Goal: Information Seeking & Learning: Learn about a topic

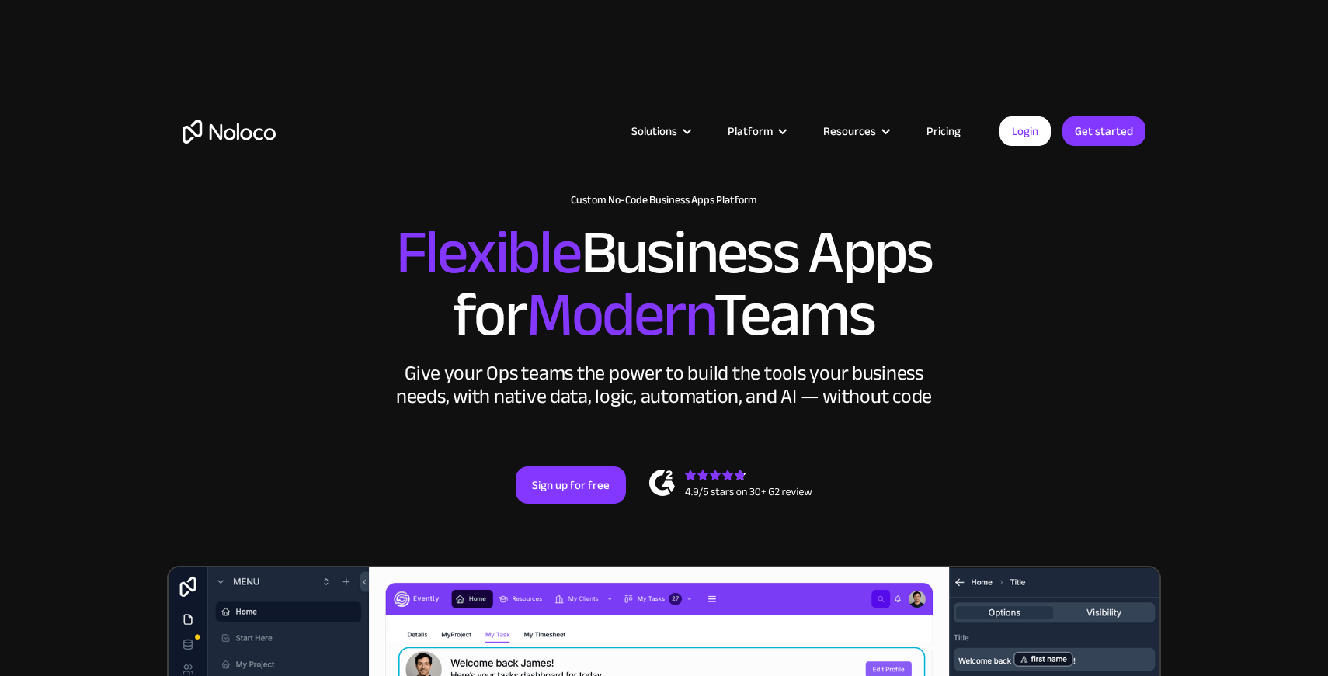
click at [949, 133] on link "Pricing" at bounding box center [943, 131] width 73 height 20
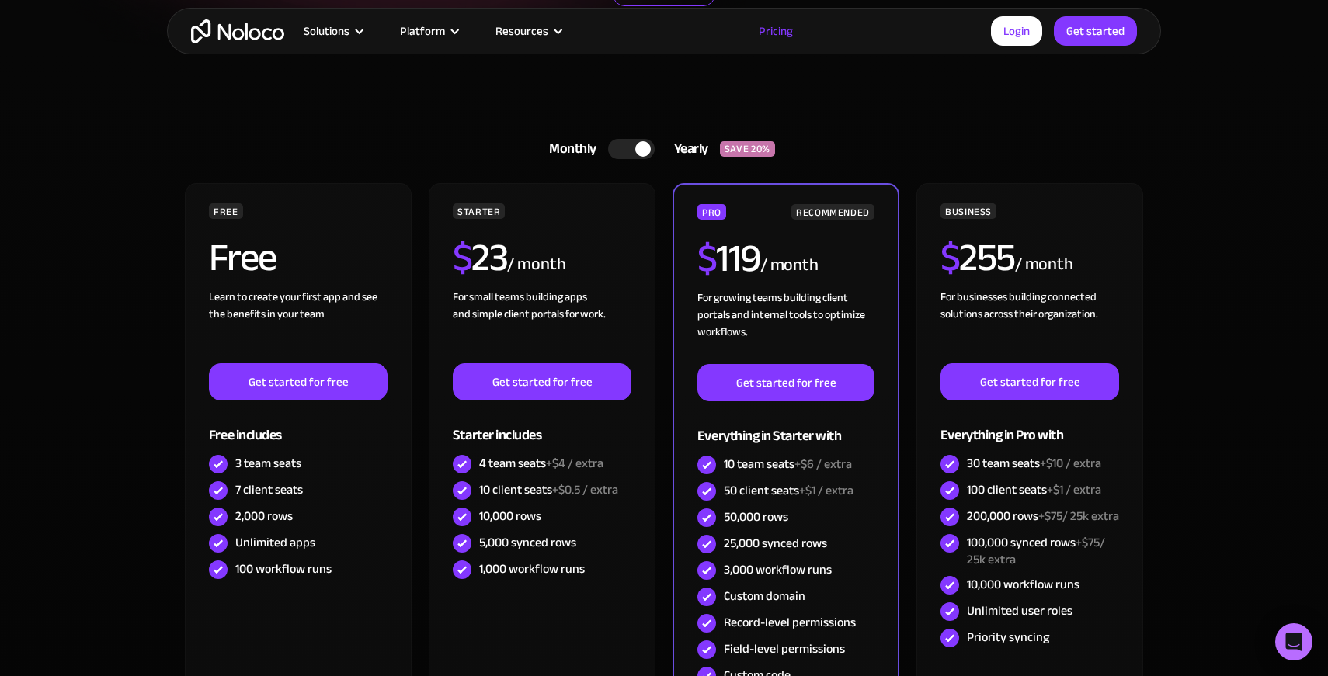
scroll to position [404, 0]
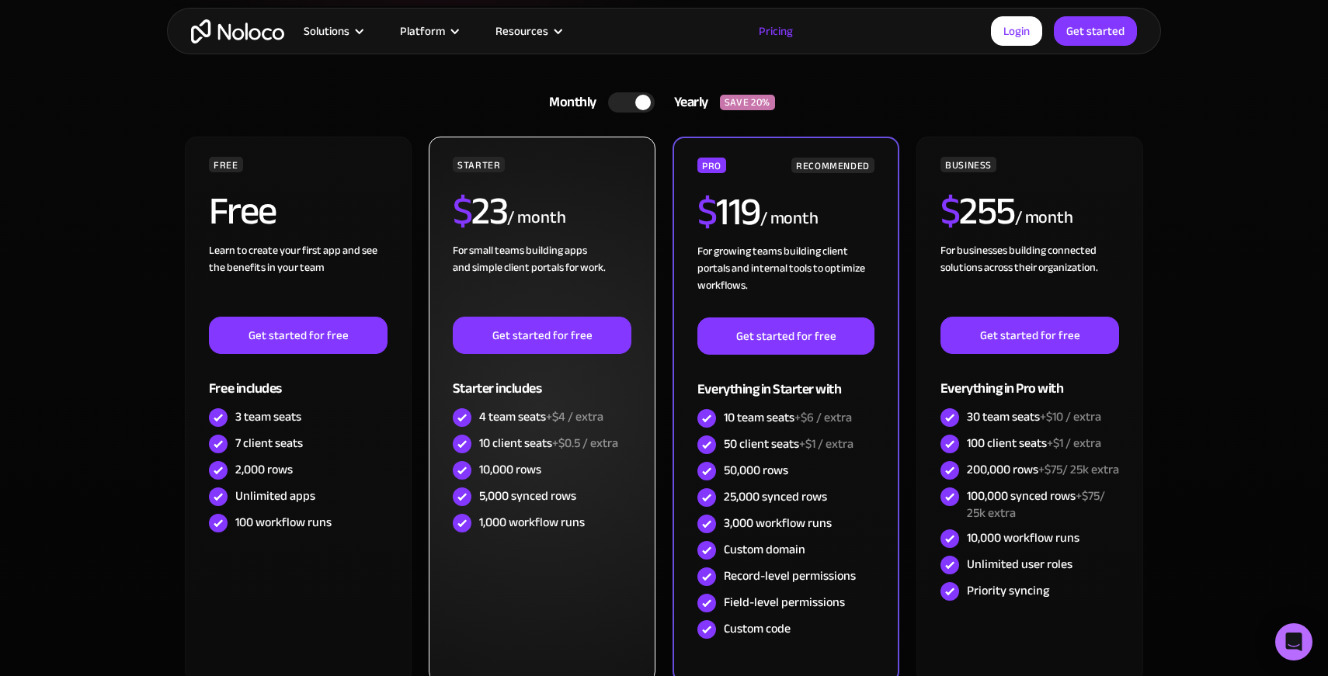
drag, startPoint x: 610, startPoint y: 410, endPoint x: 525, endPoint y: 443, distance: 91.7
click at [610, 412] on div "4 team seats +$4 / extra" at bounding box center [542, 418] width 179 height 26
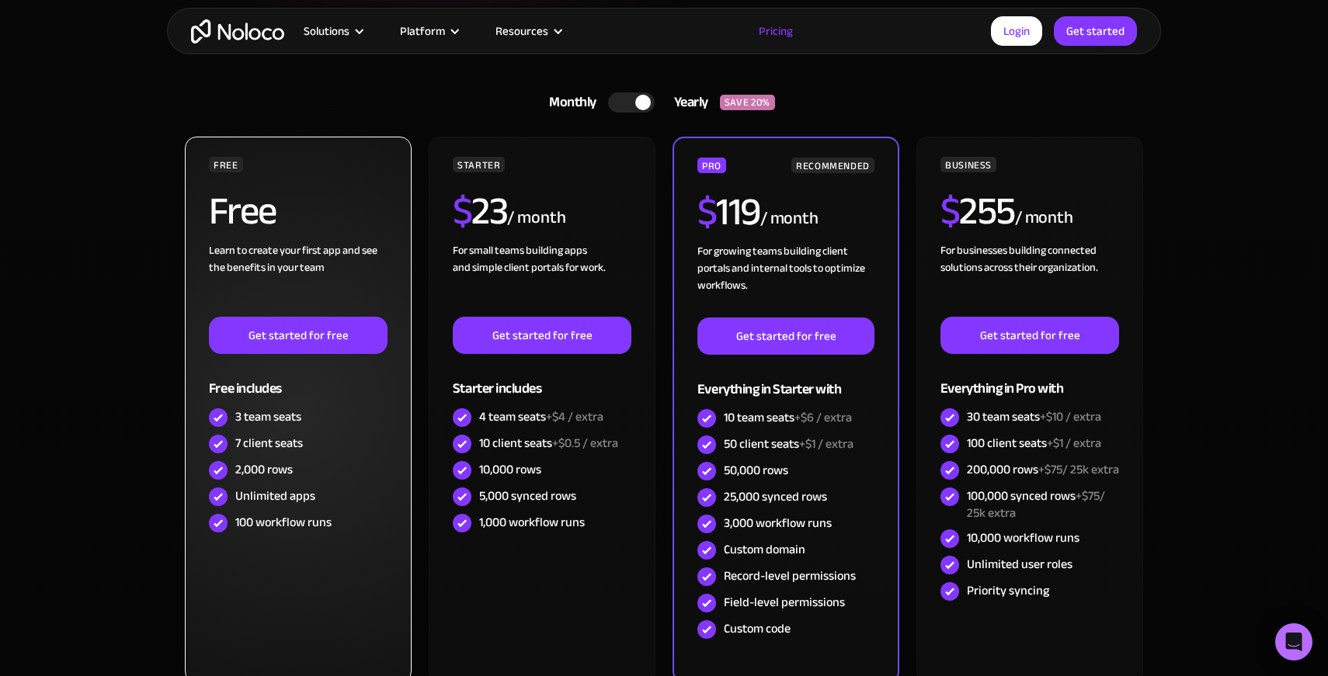
click at [383, 575] on div "FREE Free Learn to create your first app and see the benefits in your team ‍ Ge…" at bounding box center [298, 410] width 227 height 547
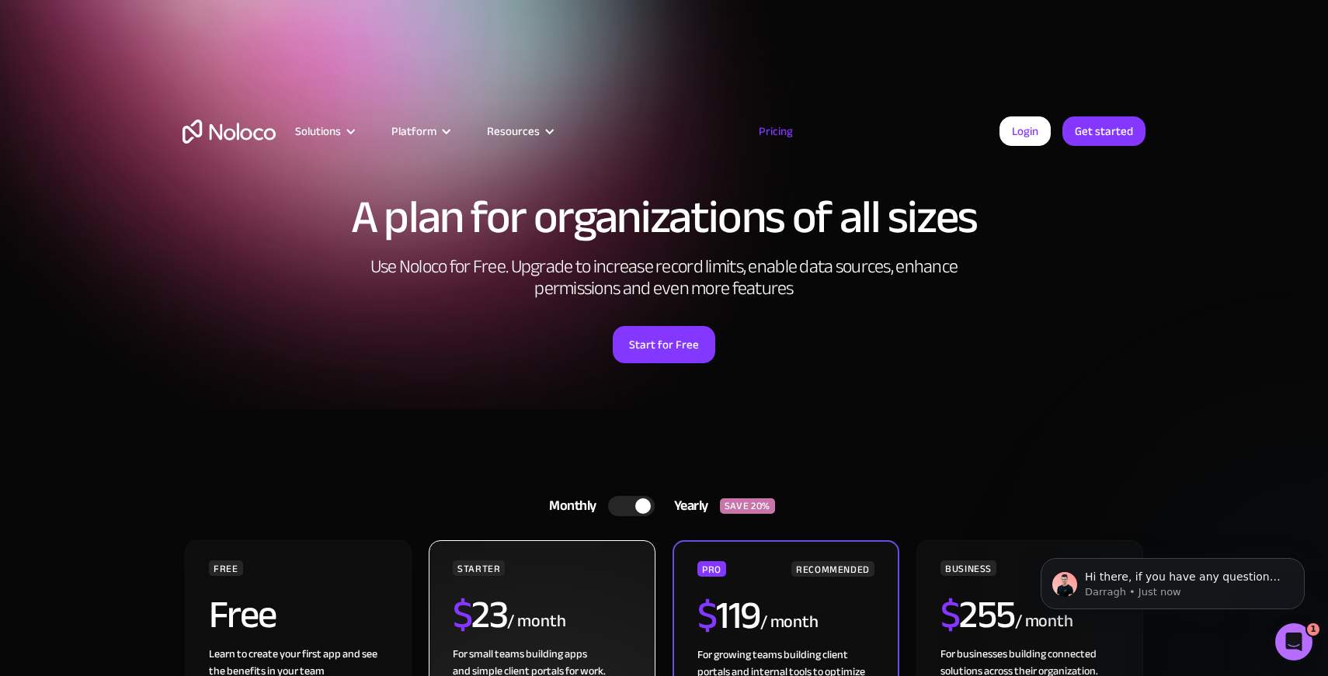
scroll to position [0, 0]
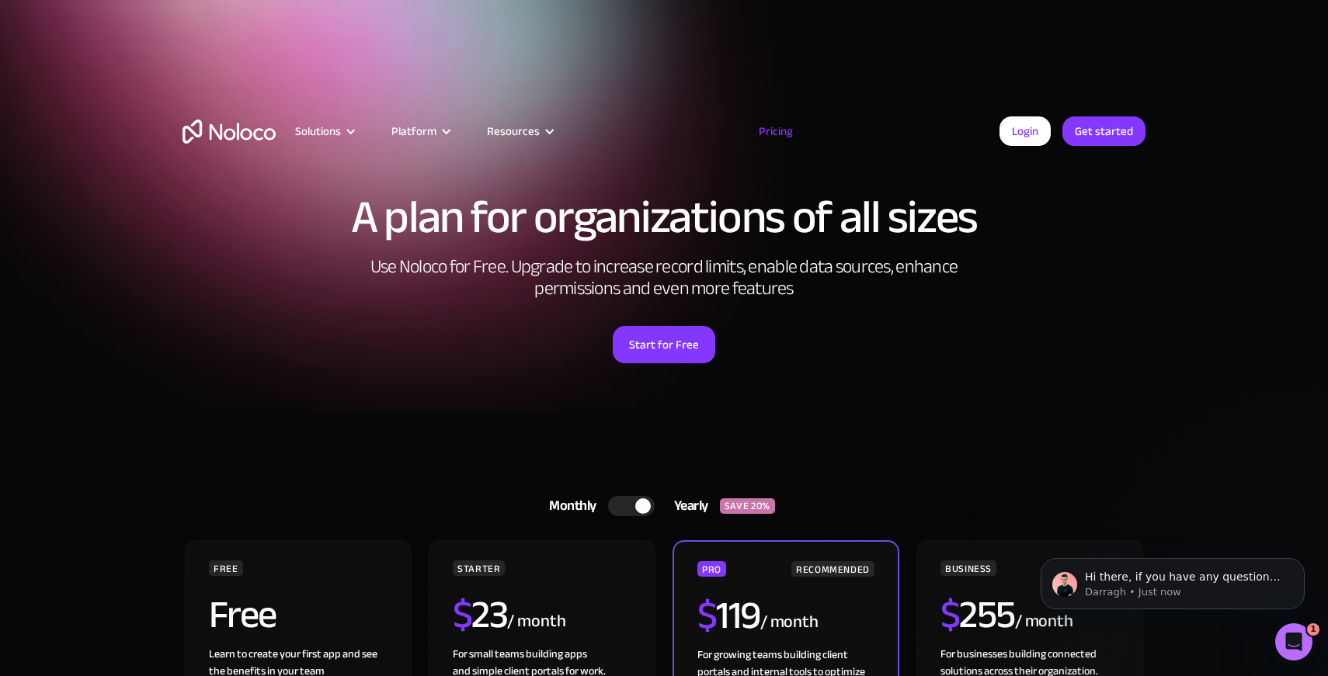
click at [187, 306] on div "A plan for organizations of all sizes Use Noloco for Free. Upgrade to increase …" at bounding box center [664, 262] width 994 height 293
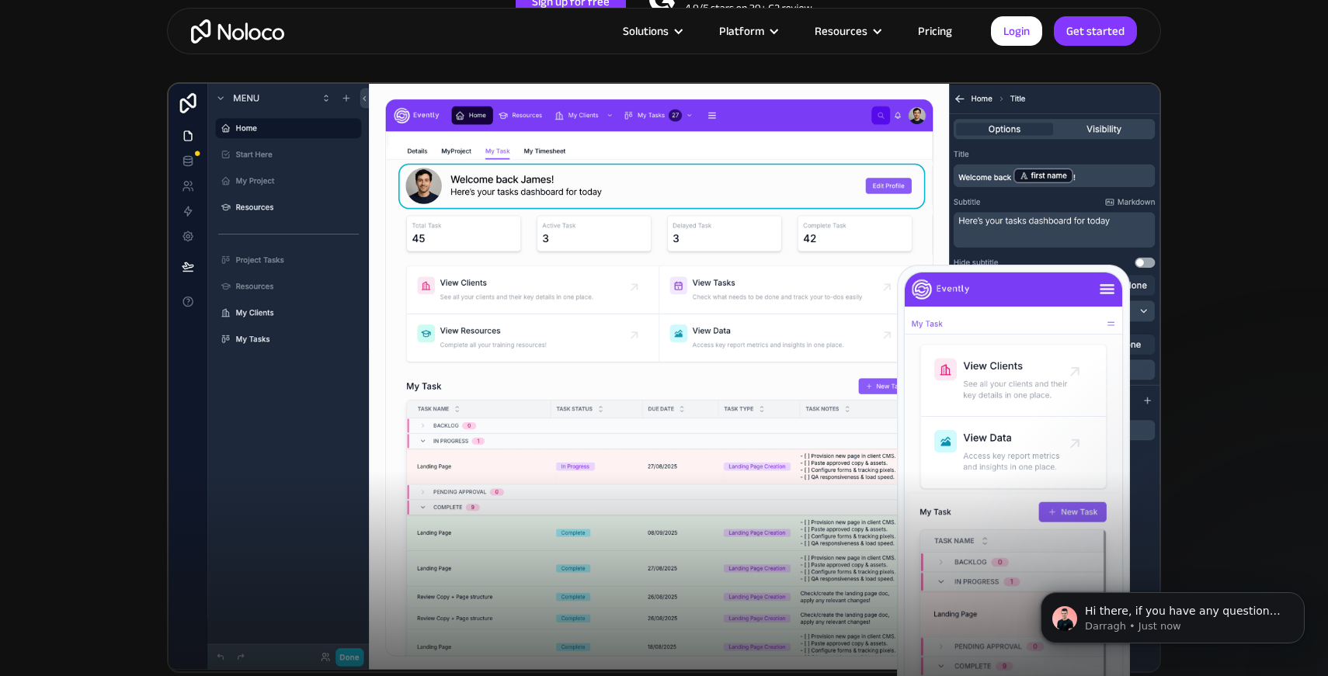
scroll to position [679, 0]
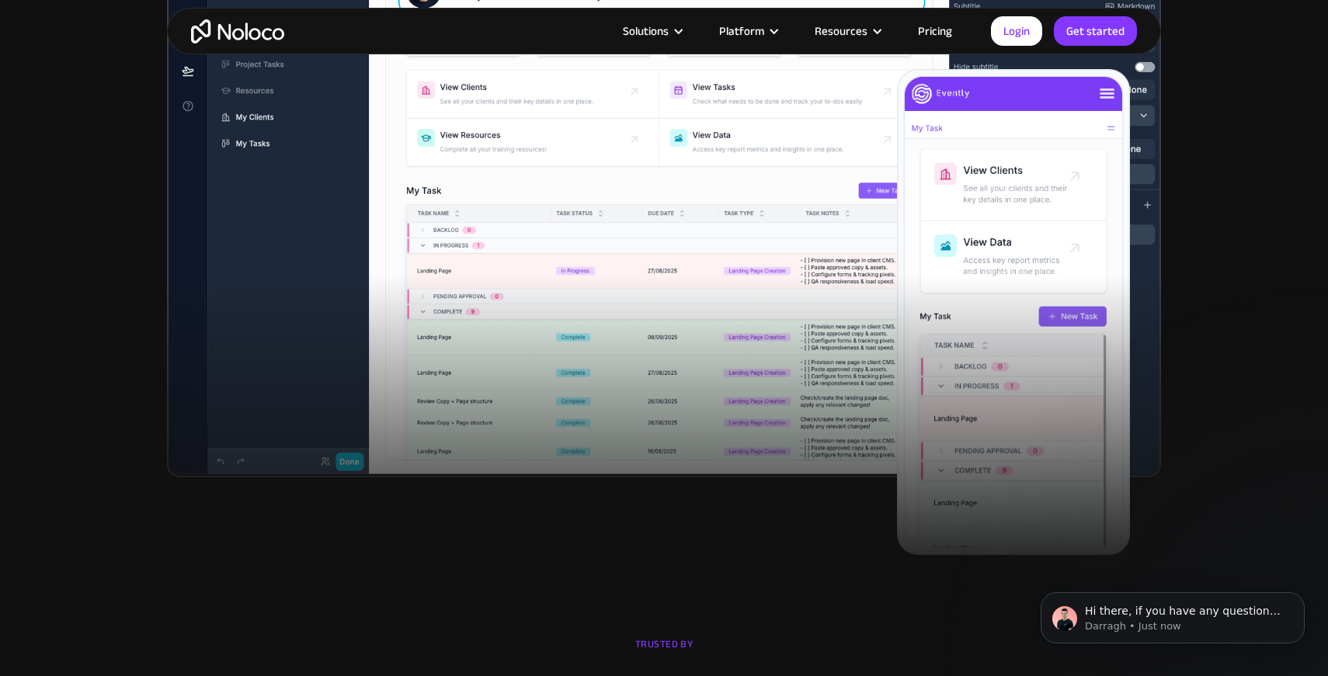
click at [487, 366] on div at bounding box center [664, 435] width 1328 height 318
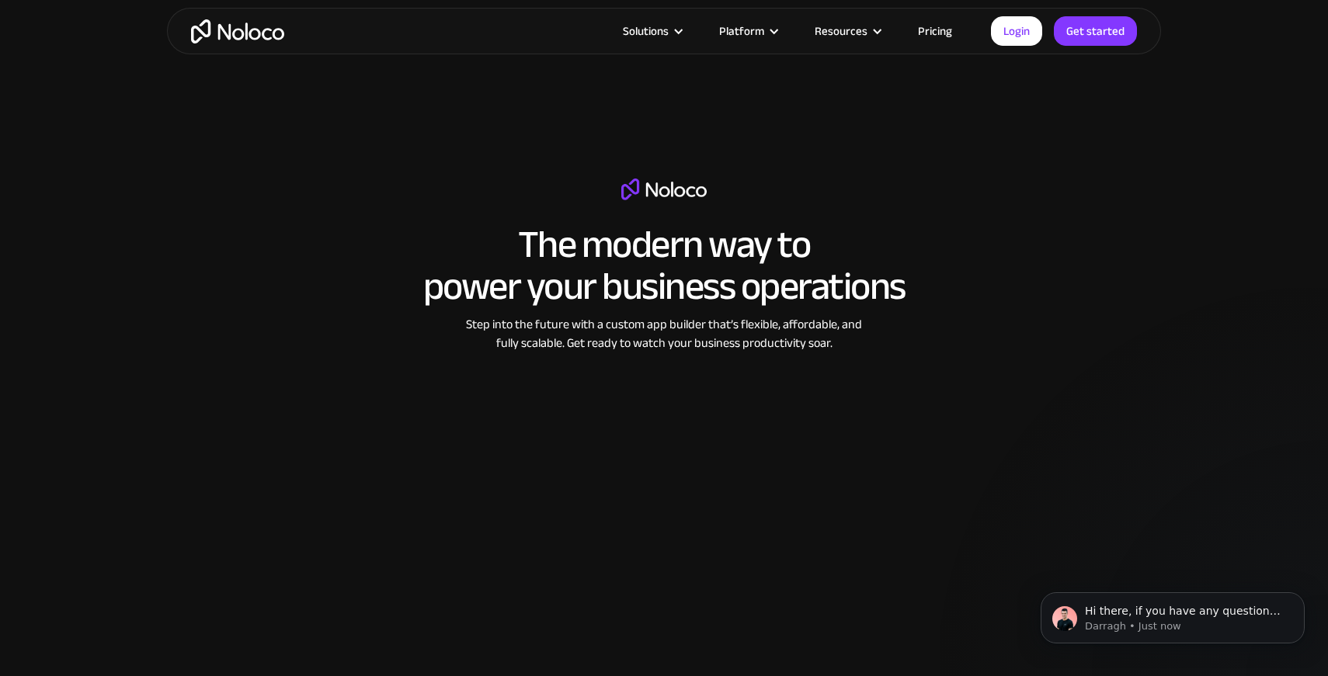
scroll to position [2476, 0]
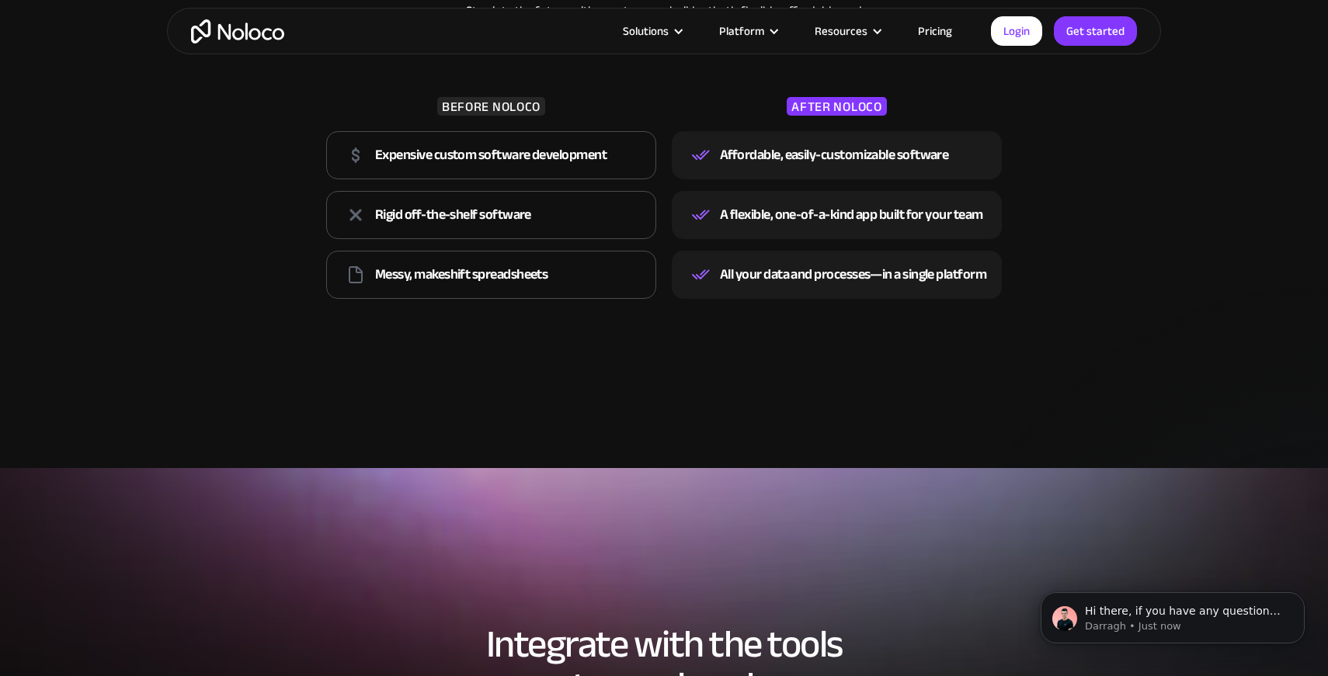
click at [585, 164] on div "Expensive custom software development" at bounding box center [490, 155] width 231 height 23
click at [726, 164] on div "Affordable, easily-customizable software" at bounding box center [834, 155] width 228 height 23
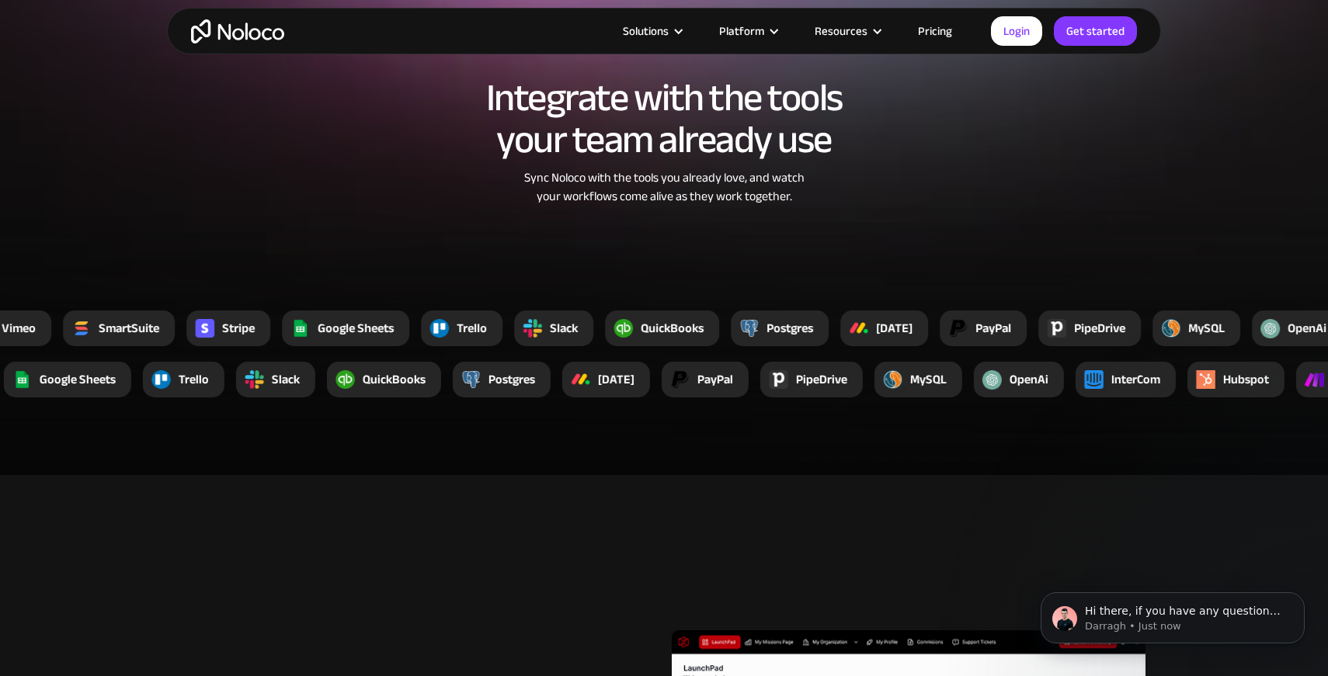
scroll to position [2997, 0]
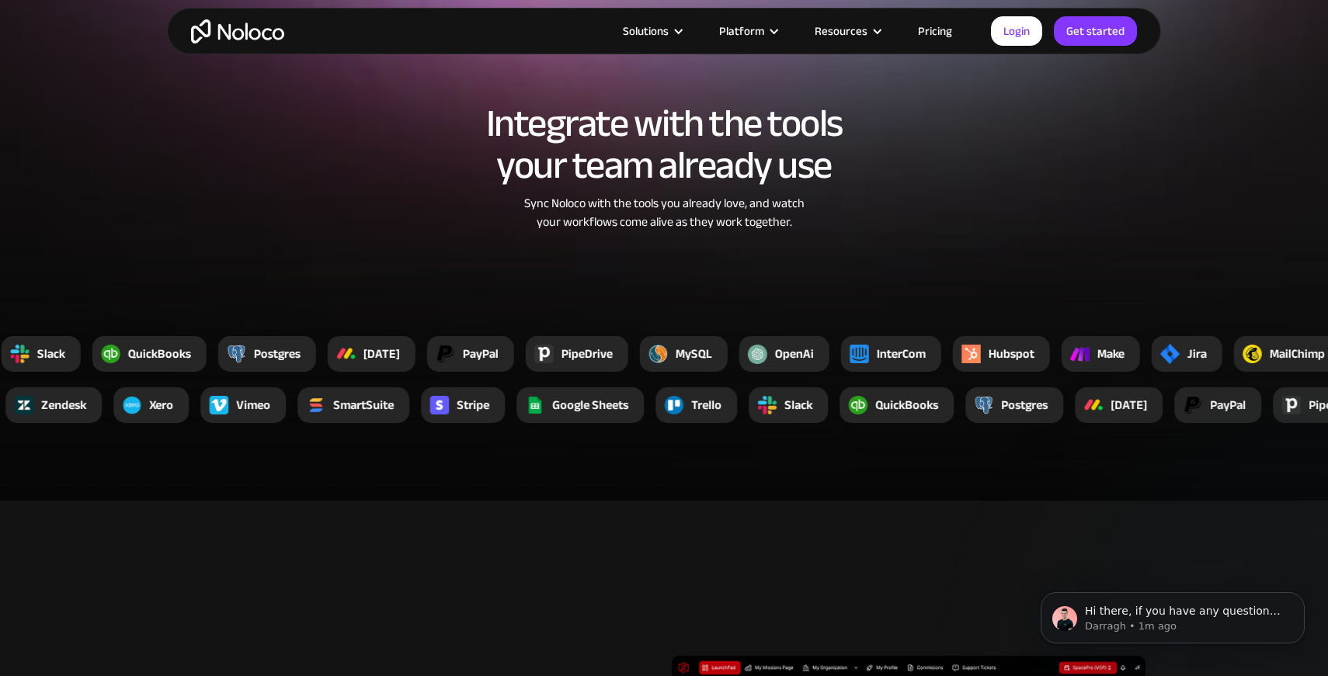
click at [251, 406] on div "Vimeo" at bounding box center [253, 405] width 34 height 19
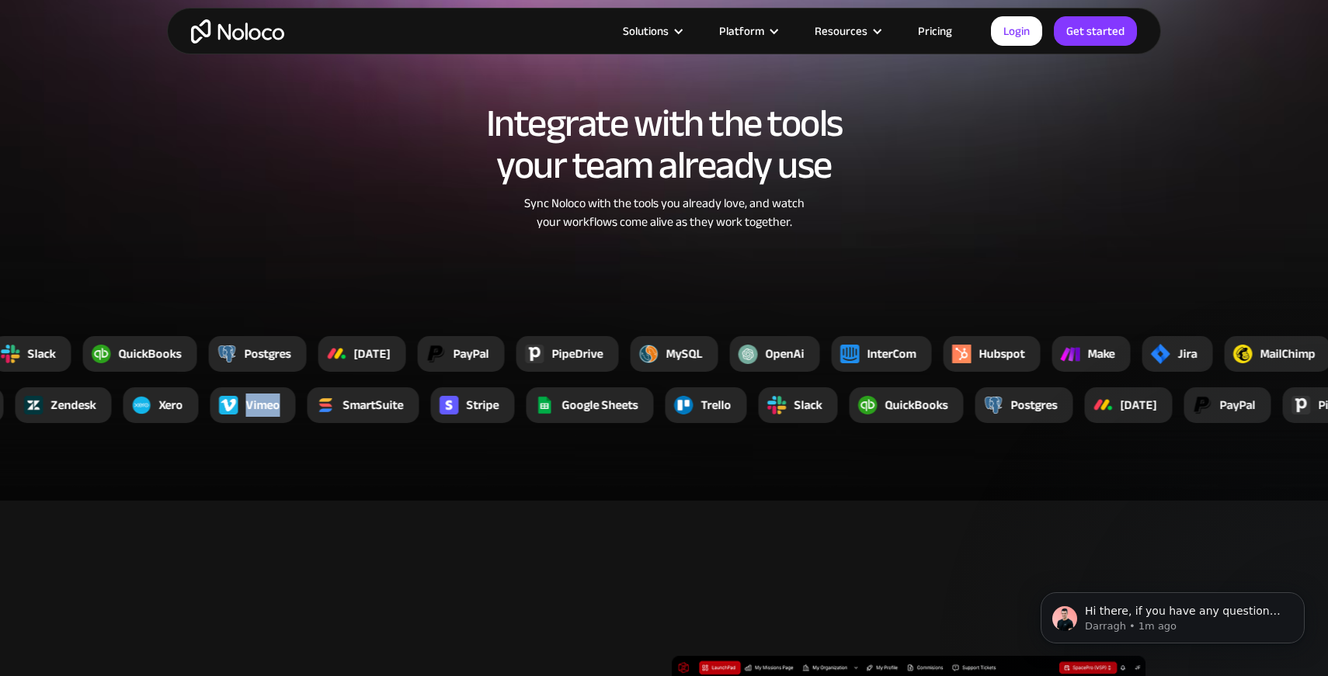
click at [251, 406] on div "Vimeo" at bounding box center [262, 405] width 34 height 19
click at [251, 406] on div "Vimeo" at bounding box center [252, 405] width 85 height 36
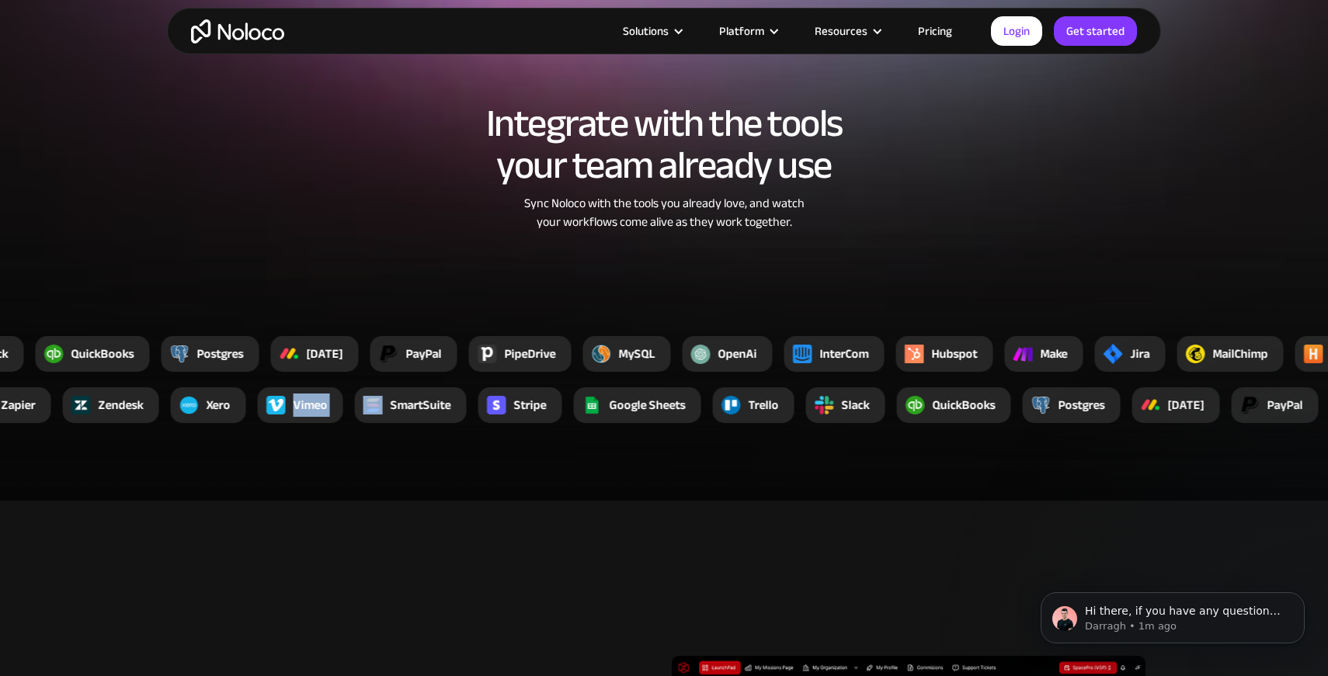
copy div "Vimeo"
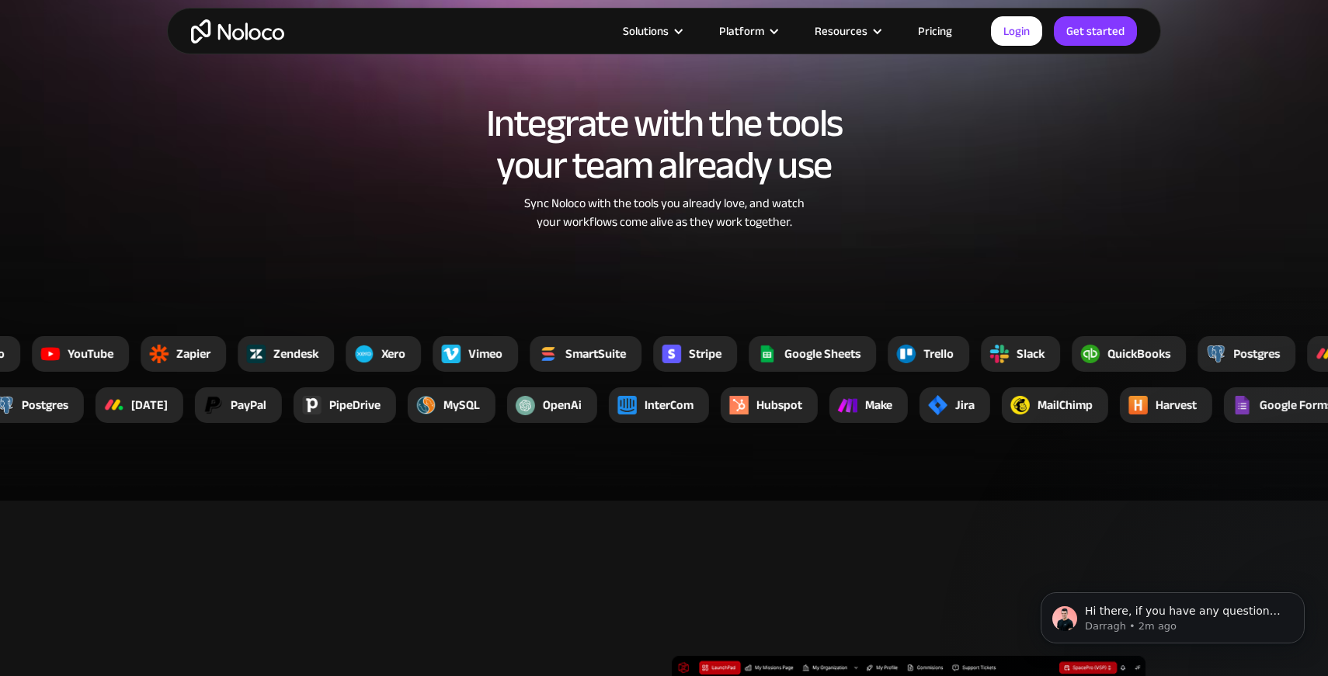
click at [931, 239] on div "Integrate with the tools your team already use Sync Noloco with the tools you a…" at bounding box center [664, 151] width 994 height 253
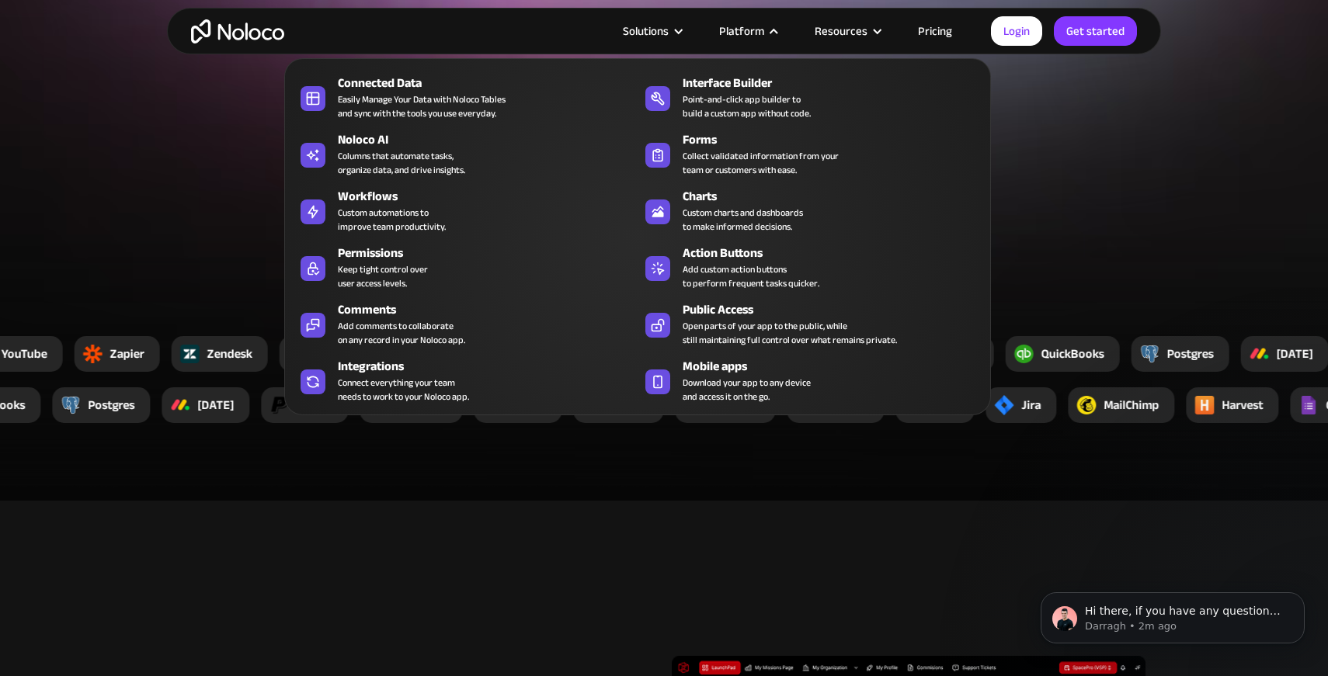
click at [755, 33] on div "Platform" at bounding box center [741, 31] width 45 height 20
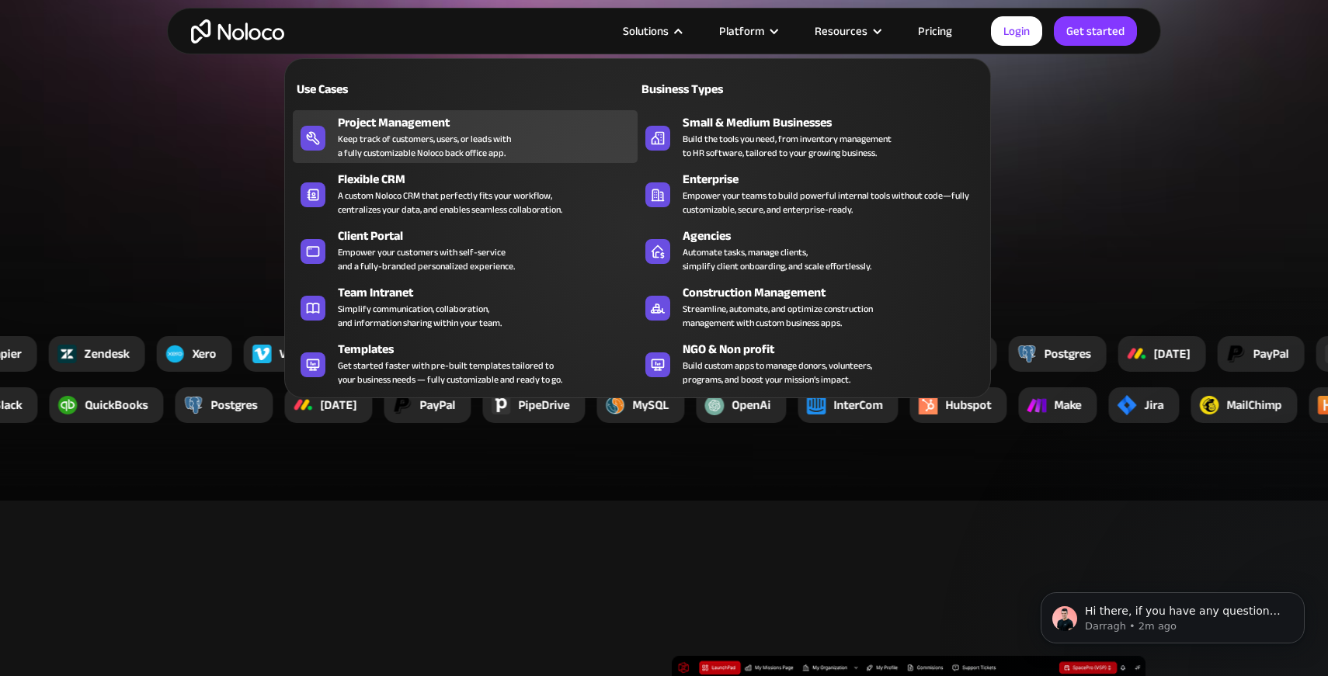
click at [429, 123] on div "Project Management" at bounding box center [491, 122] width 307 height 19
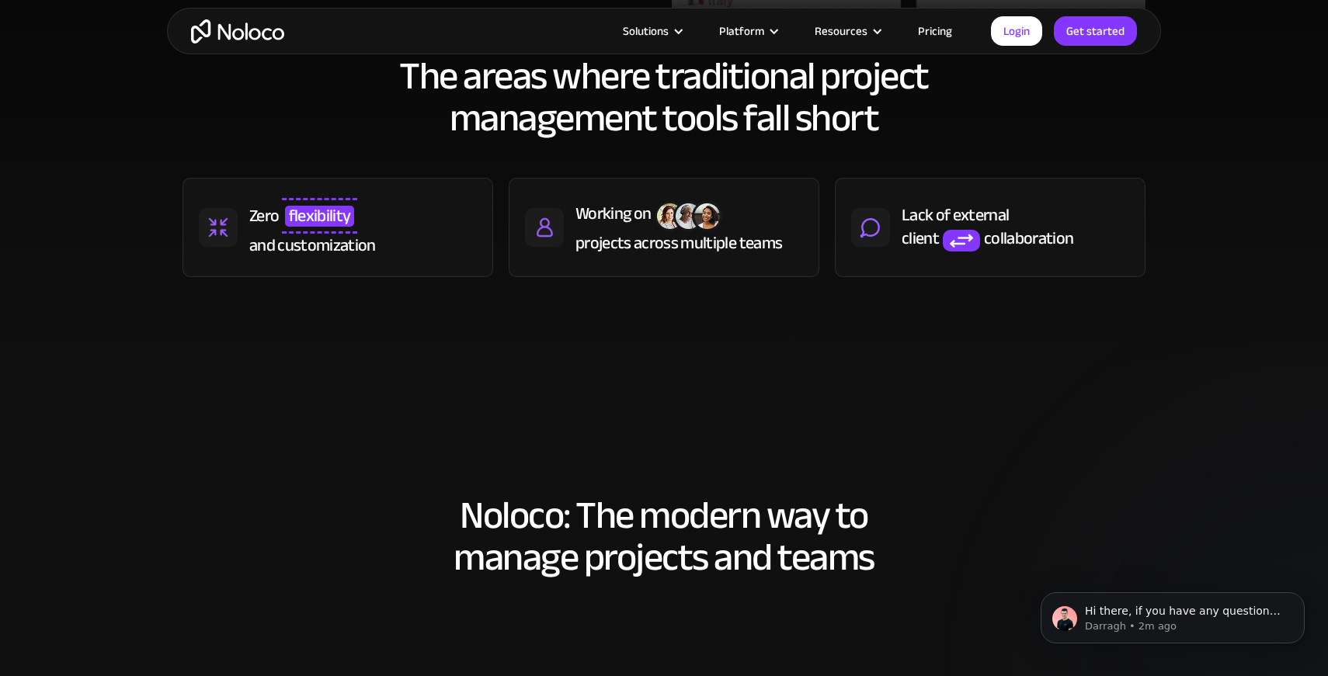
scroll to position [827, 0]
drag, startPoint x: 616, startPoint y: 453, endPoint x: 616, endPoint y: 738, distance: 284.9
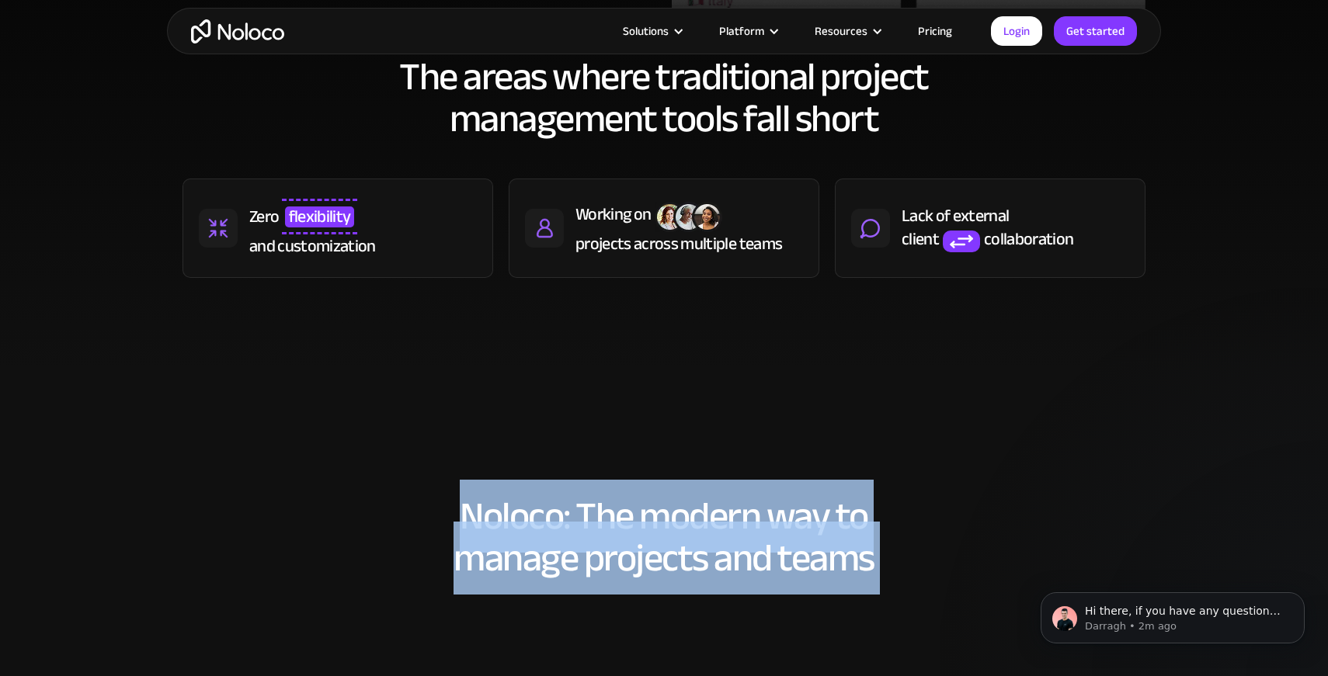
click at [653, 564] on h2 "Noloco: The modern way to manage projects and teams" at bounding box center [663, 537] width 963 height 84
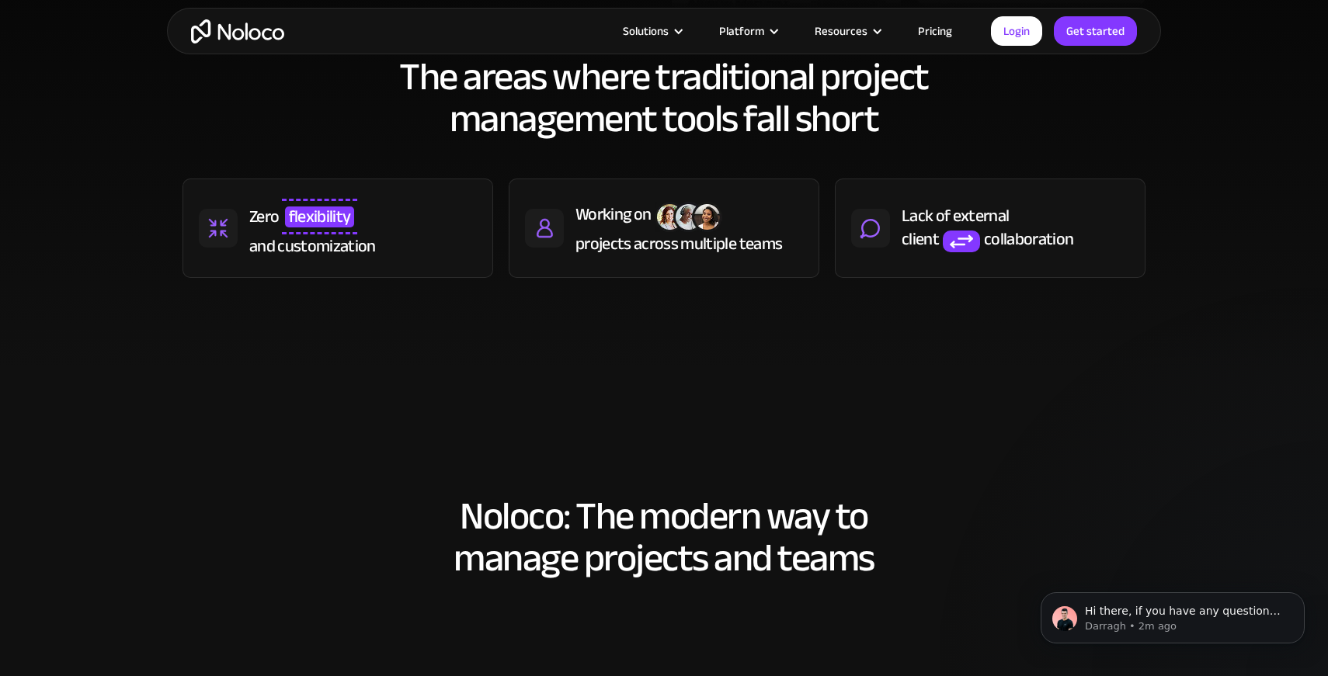
scroll to position [0, 0]
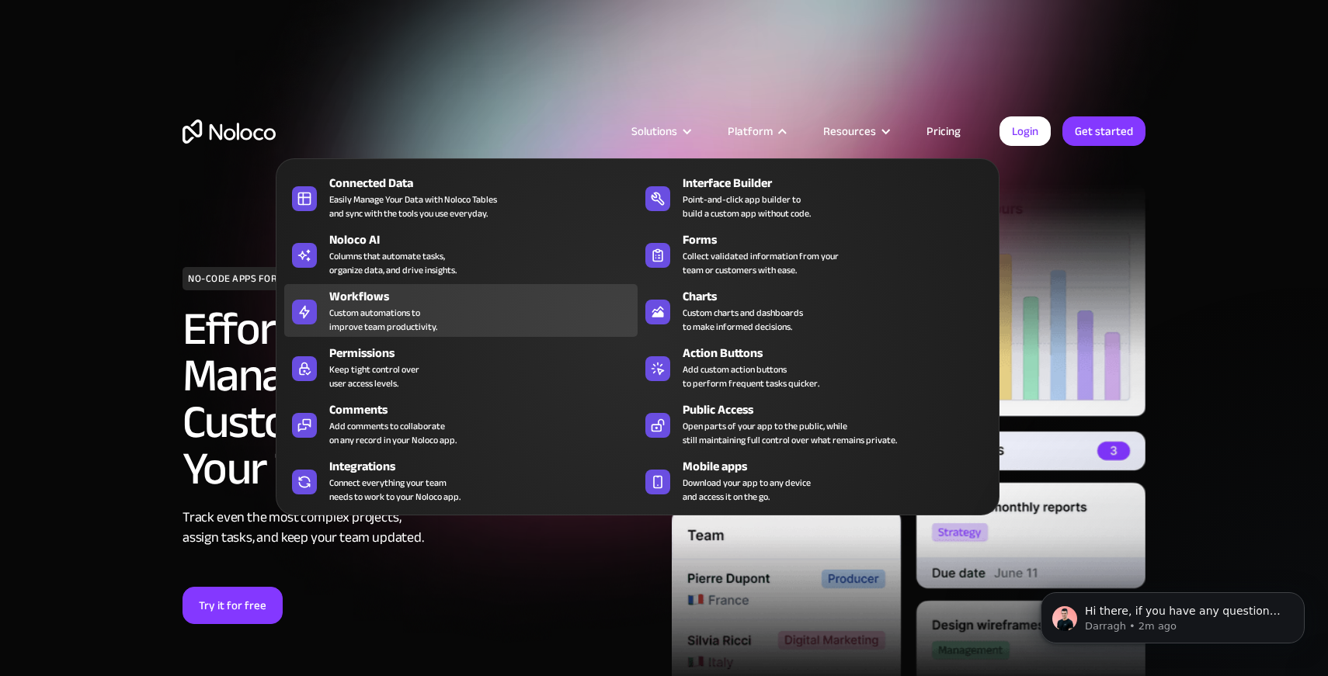
click at [426, 303] on div "Workflows" at bounding box center [486, 296] width 315 height 19
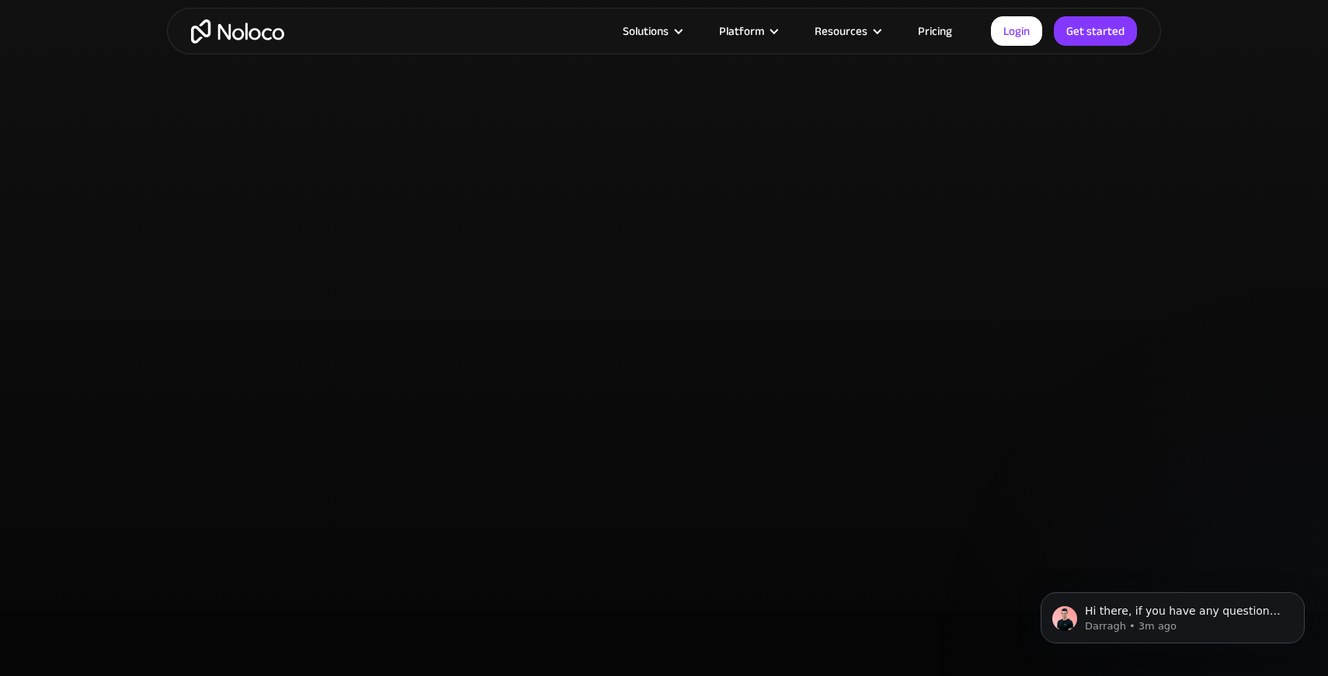
scroll to position [3598, 0]
